Goal: Information Seeking & Learning: Learn about a topic

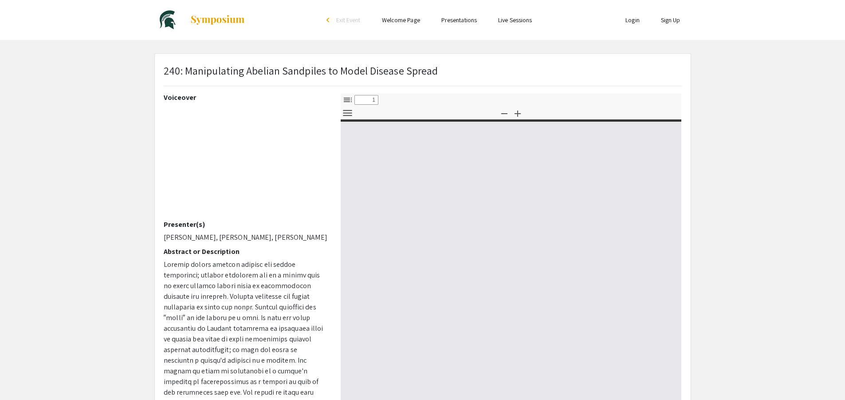
select select "custom"
type input "0"
select select "custom"
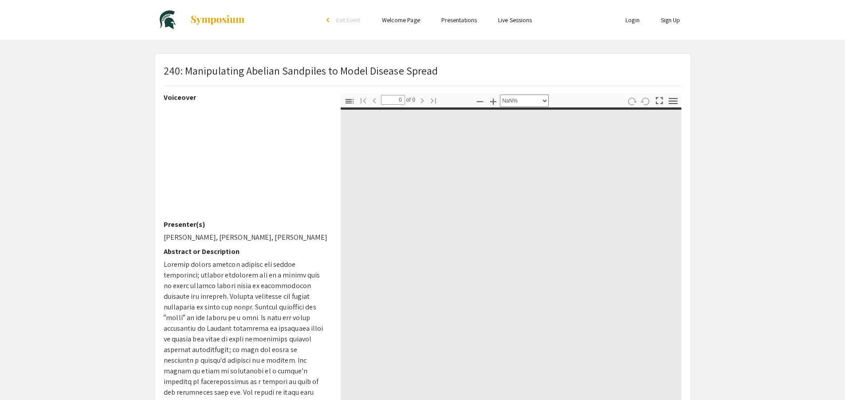
type input "1"
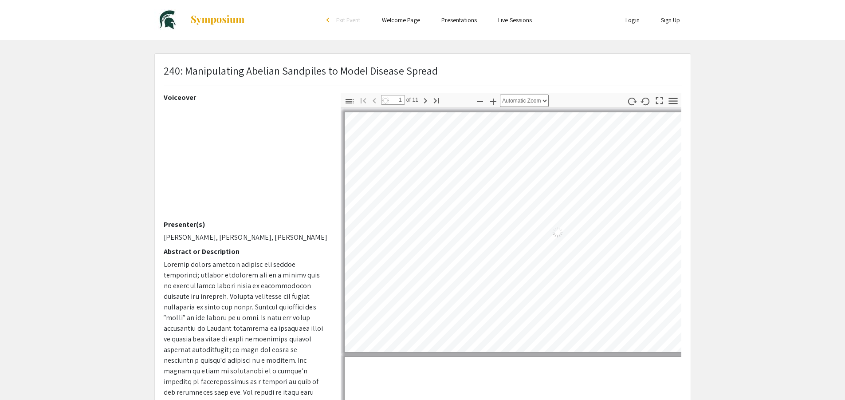
select select "auto"
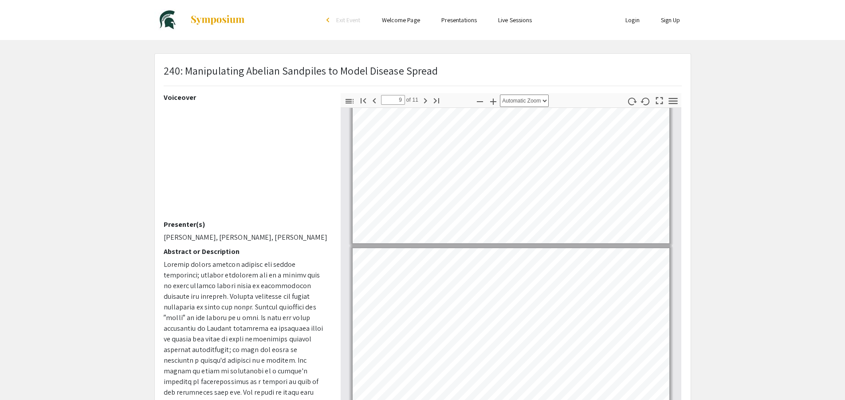
scroll to position [1465, 0]
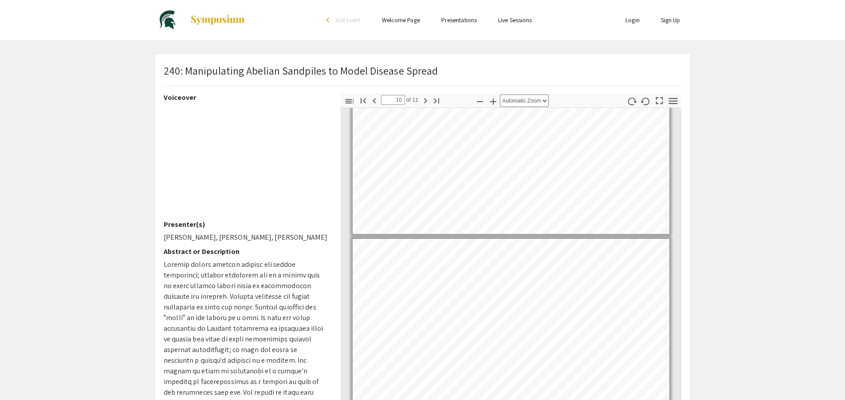
type input "9"
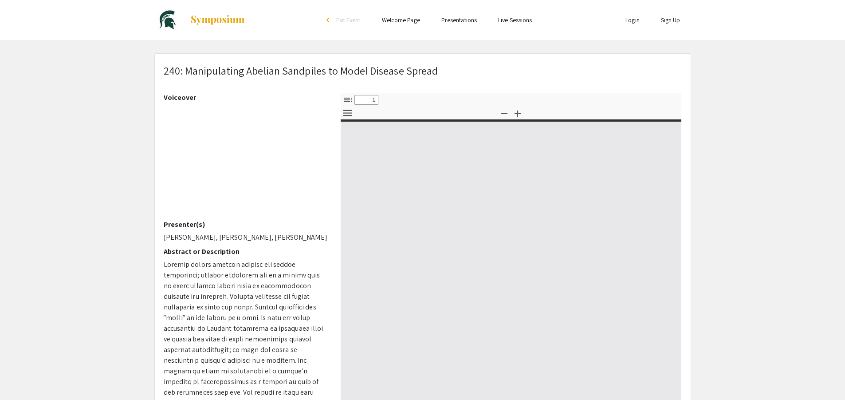
select select "custom"
type input "0"
select select "auto"
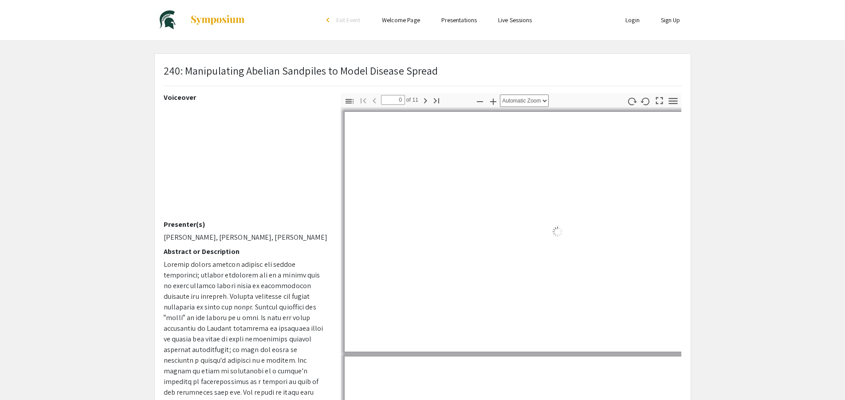
type input "1"
select select "auto"
